Goal: Transaction & Acquisition: Download file/media

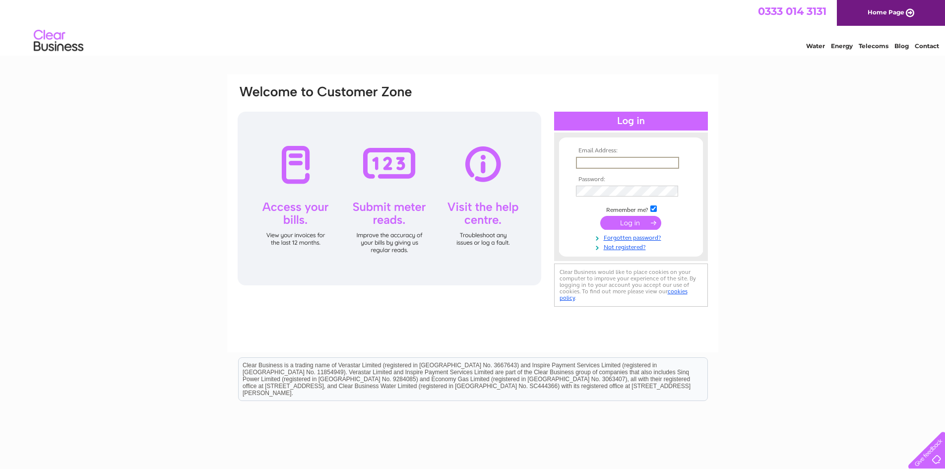
click at [598, 161] on input "text" at bounding box center [627, 163] width 103 height 12
type input "manager@lochalshleisure.uk"
click at [618, 223] on input "submit" at bounding box center [630, 223] width 61 height 14
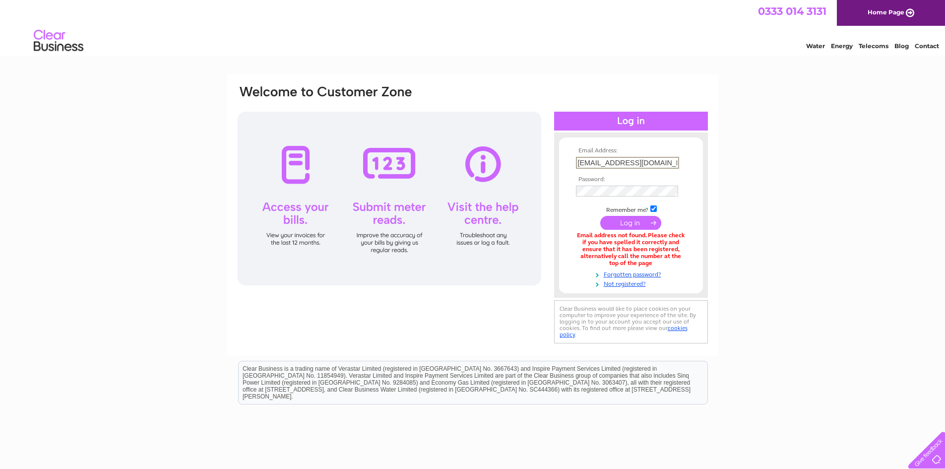
drag, startPoint x: 605, startPoint y: 161, endPoint x: 522, endPoint y: 168, distance: 83.2
click at [522, 168] on div "Email Address: manager@lochalshleisure.uk Password:" at bounding box center [473, 214] width 472 height 261
type input "paul@lochalshleisure.uk"
click at [600, 216] on input "submit" at bounding box center [630, 223] width 61 height 14
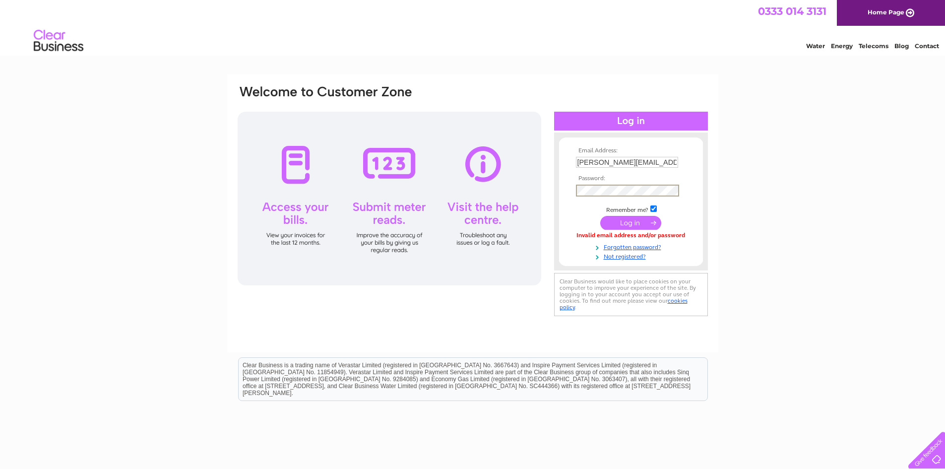
click at [616, 162] on input "paul@lochalshleisure.uk" at bounding box center [627, 162] width 102 height 11
drag, startPoint x: 664, startPoint y: 163, endPoint x: 565, endPoint y: 160, distance: 98.8
click at [565, 160] on form "Email Address: paul@lochalshleisure.uk Password:" at bounding box center [631, 203] width 144 height 113
paste input "charlene@lochalshleisure.org"
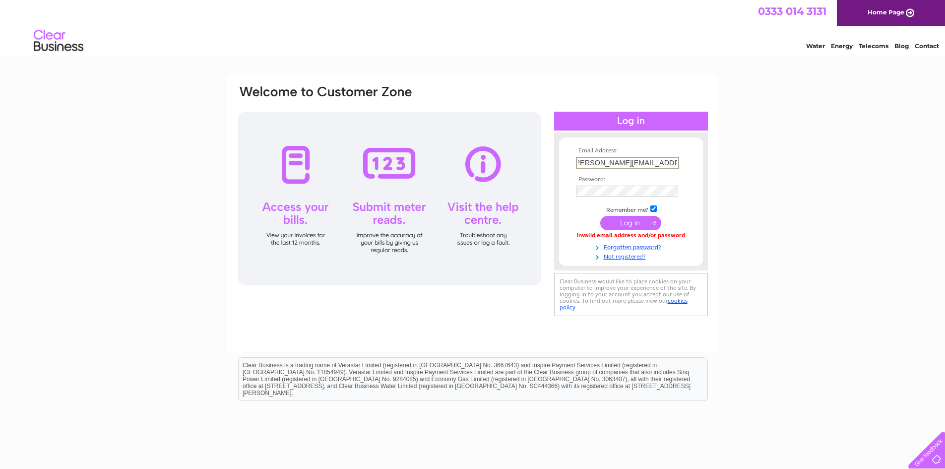
type input "charlene@lochalshleisure.org.uk"
click at [622, 220] on input "submit" at bounding box center [630, 223] width 61 height 14
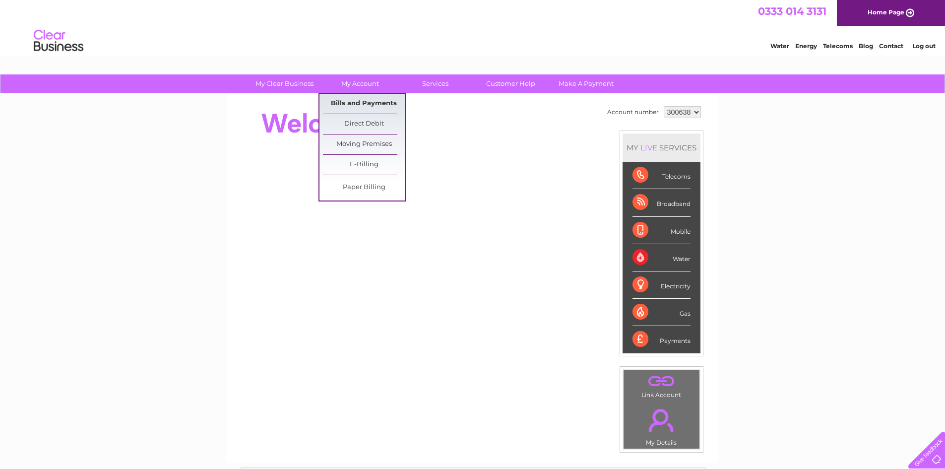
click at [359, 103] on link "Bills and Payments" at bounding box center [364, 104] width 82 height 20
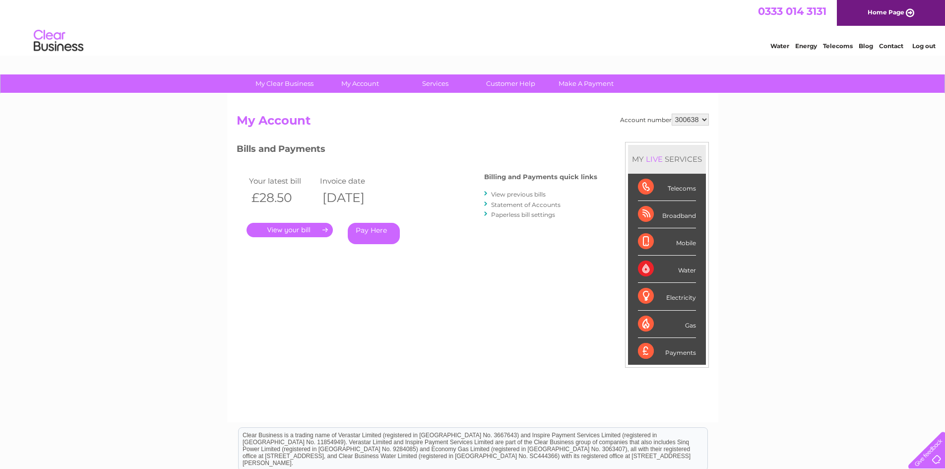
click at [698, 120] on select "300638 932550" at bounding box center [690, 120] width 37 height 12
select select "932550"
click at [672, 114] on select "300638 932550" at bounding box center [690, 120] width 37 height 12
click at [318, 227] on link "." at bounding box center [290, 230] width 86 height 14
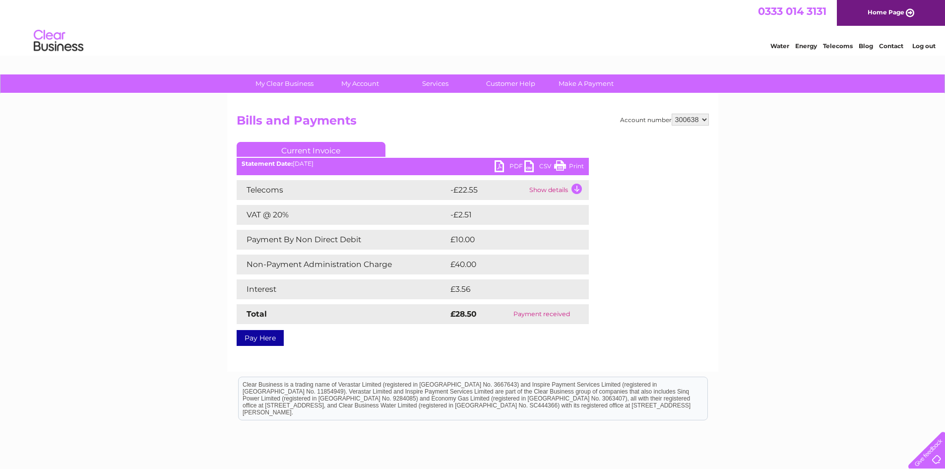
click at [689, 117] on select "300638 932550" at bounding box center [690, 120] width 37 height 12
select select "932550"
click at [672, 114] on select "300638 932550" at bounding box center [690, 120] width 37 height 12
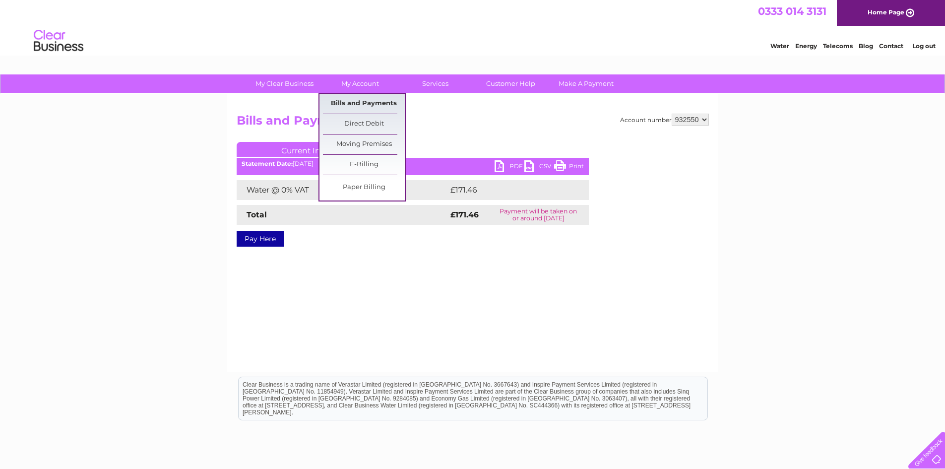
click at [377, 104] on link "Bills and Payments" at bounding box center [364, 104] width 82 height 20
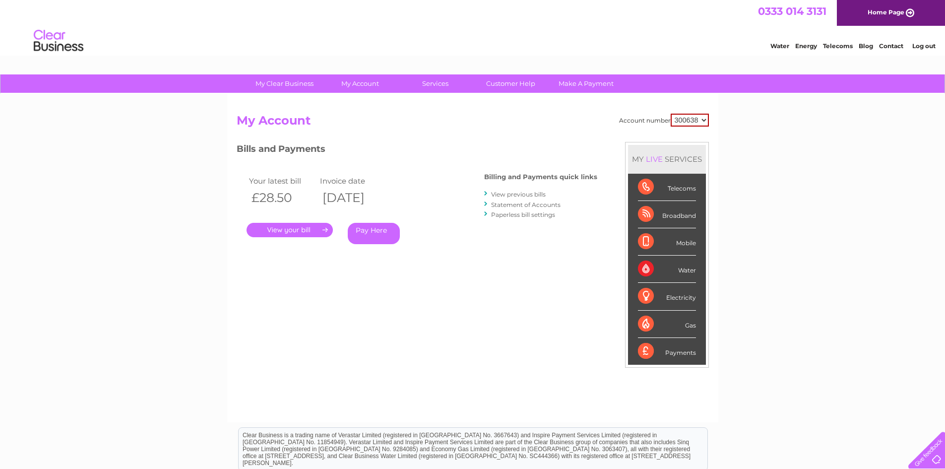
click at [524, 193] on link "View previous bills" at bounding box center [518, 193] width 55 height 7
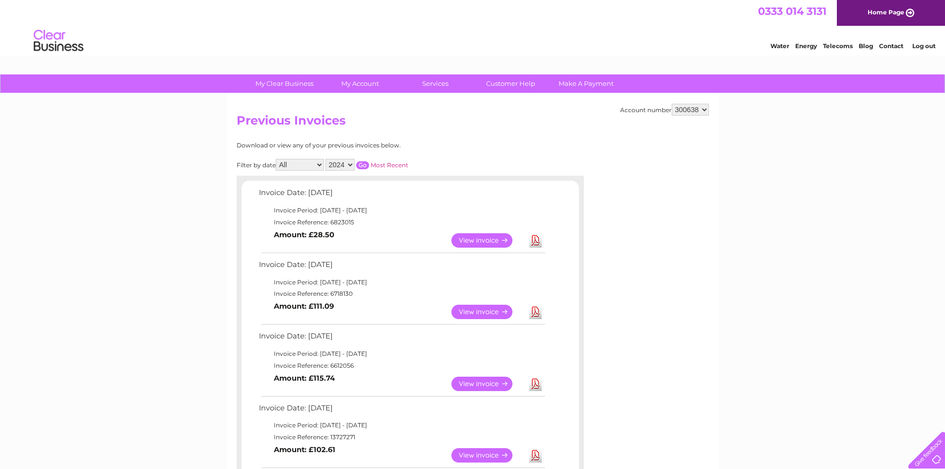
click at [704, 112] on select "300638 932550" at bounding box center [690, 110] width 37 height 12
select select "932550"
click at [672, 104] on select "300638 932550" at bounding box center [690, 110] width 37 height 12
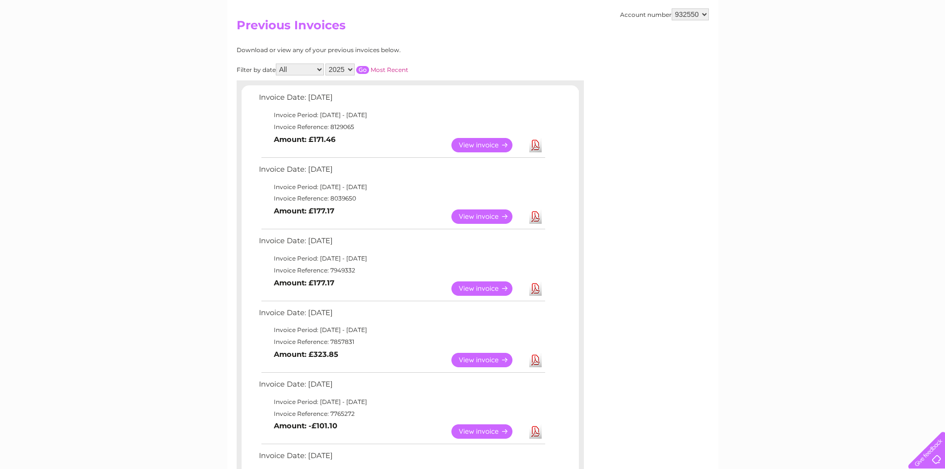
scroll to position [99, 0]
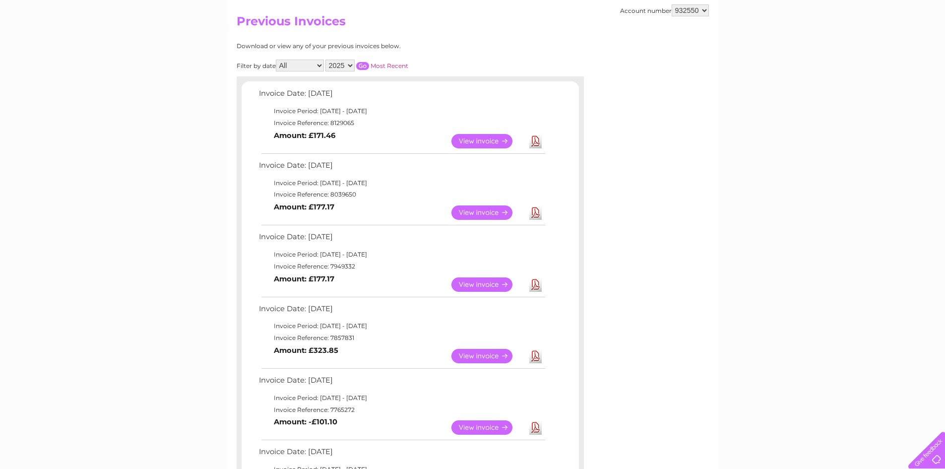
click at [493, 140] on link "View" at bounding box center [487, 141] width 73 height 14
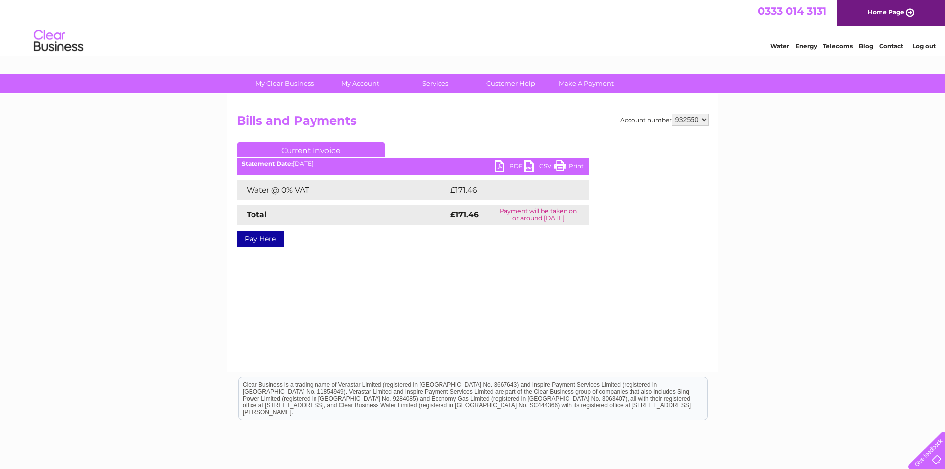
click at [498, 165] on link "PDF" at bounding box center [510, 167] width 30 height 14
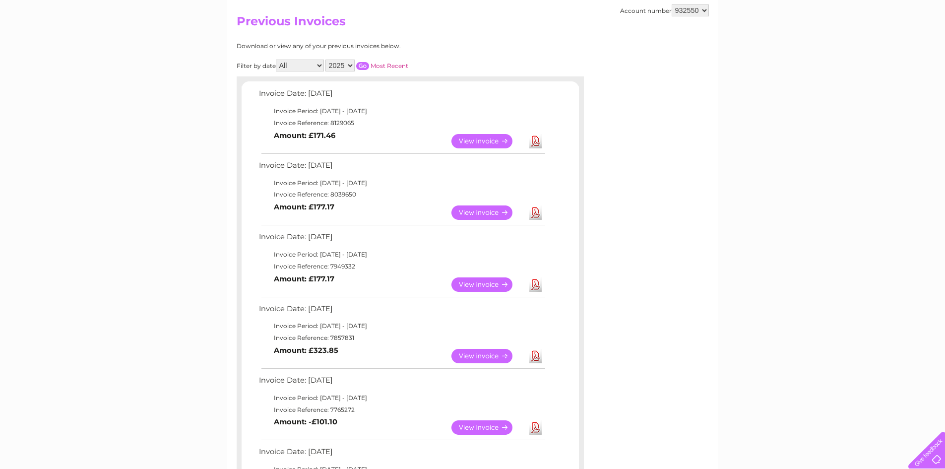
click at [536, 214] on link "Download" at bounding box center [535, 212] width 12 height 14
click at [537, 283] on link "Download" at bounding box center [535, 284] width 12 height 14
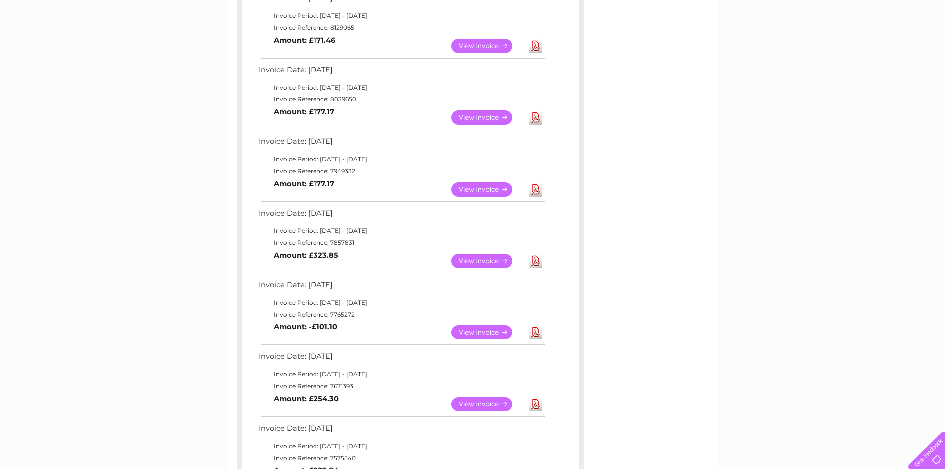
scroll to position [198, 0]
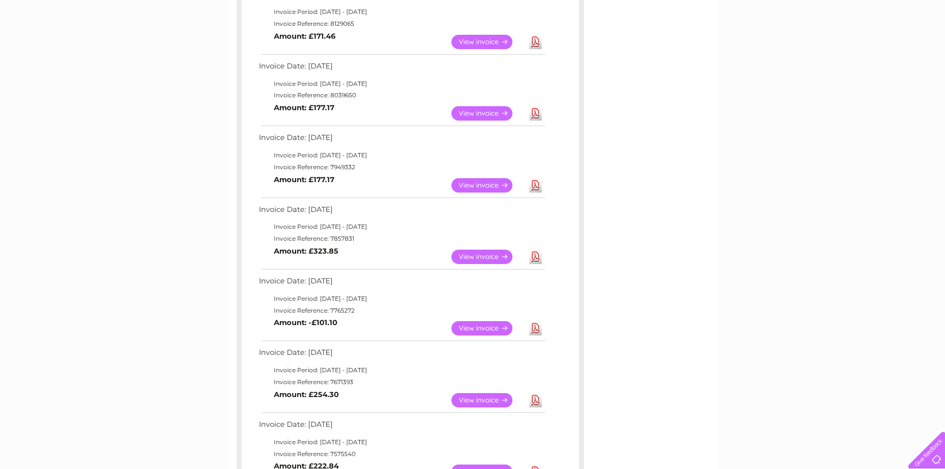
click at [535, 254] on link "Download" at bounding box center [535, 257] width 12 height 14
click at [539, 328] on link "Download" at bounding box center [535, 328] width 12 height 14
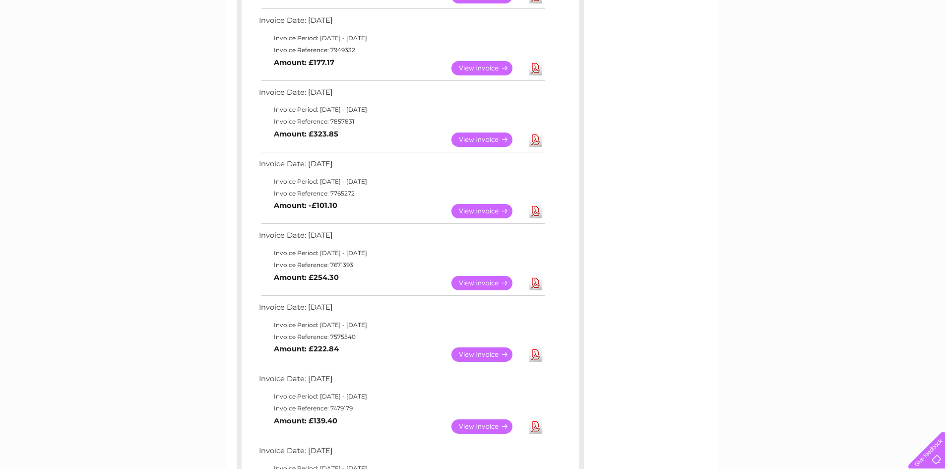
scroll to position [347, 0]
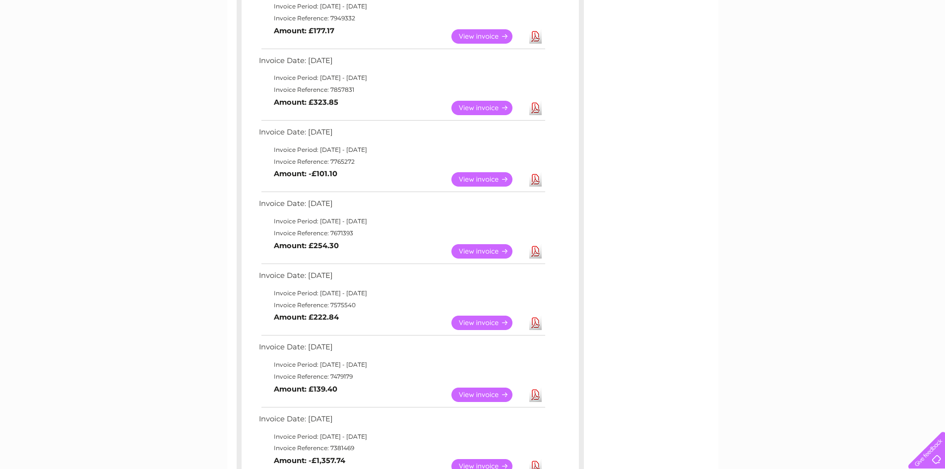
click at [537, 252] on link "Download" at bounding box center [535, 251] width 12 height 14
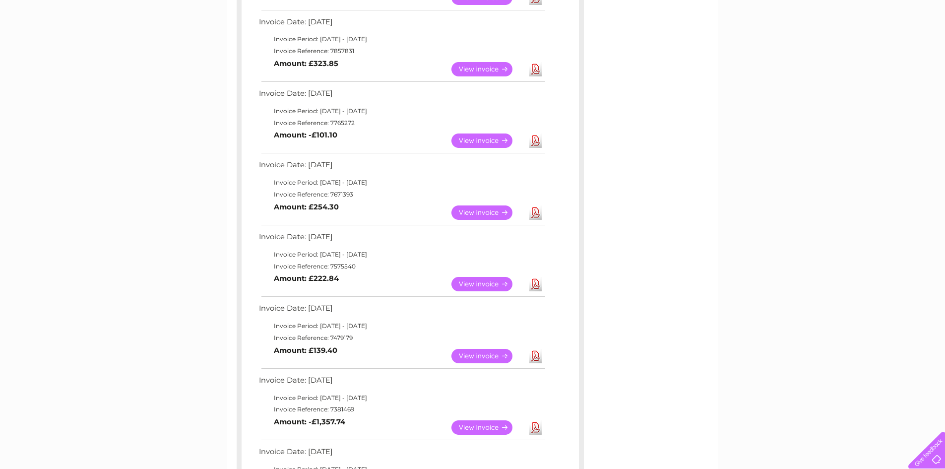
scroll to position [446, 0]
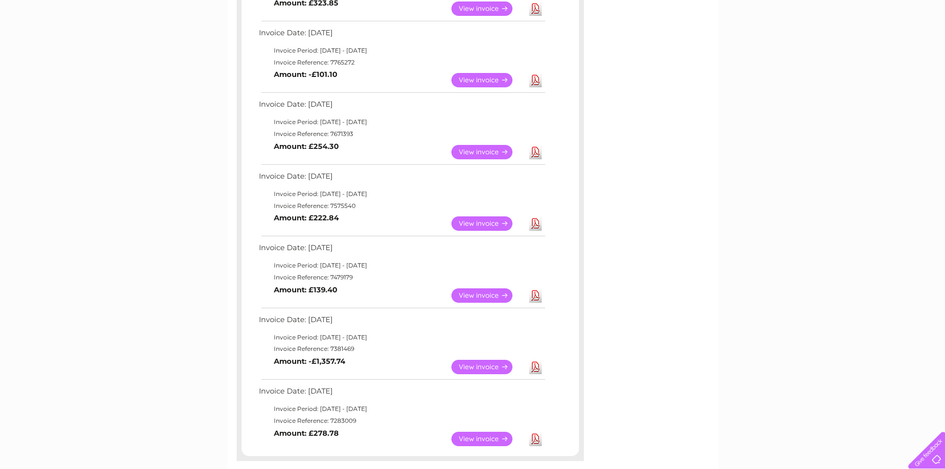
click at [537, 226] on link "Download" at bounding box center [535, 223] width 12 height 14
